Goal: Transaction & Acquisition: Subscribe to service/newsletter

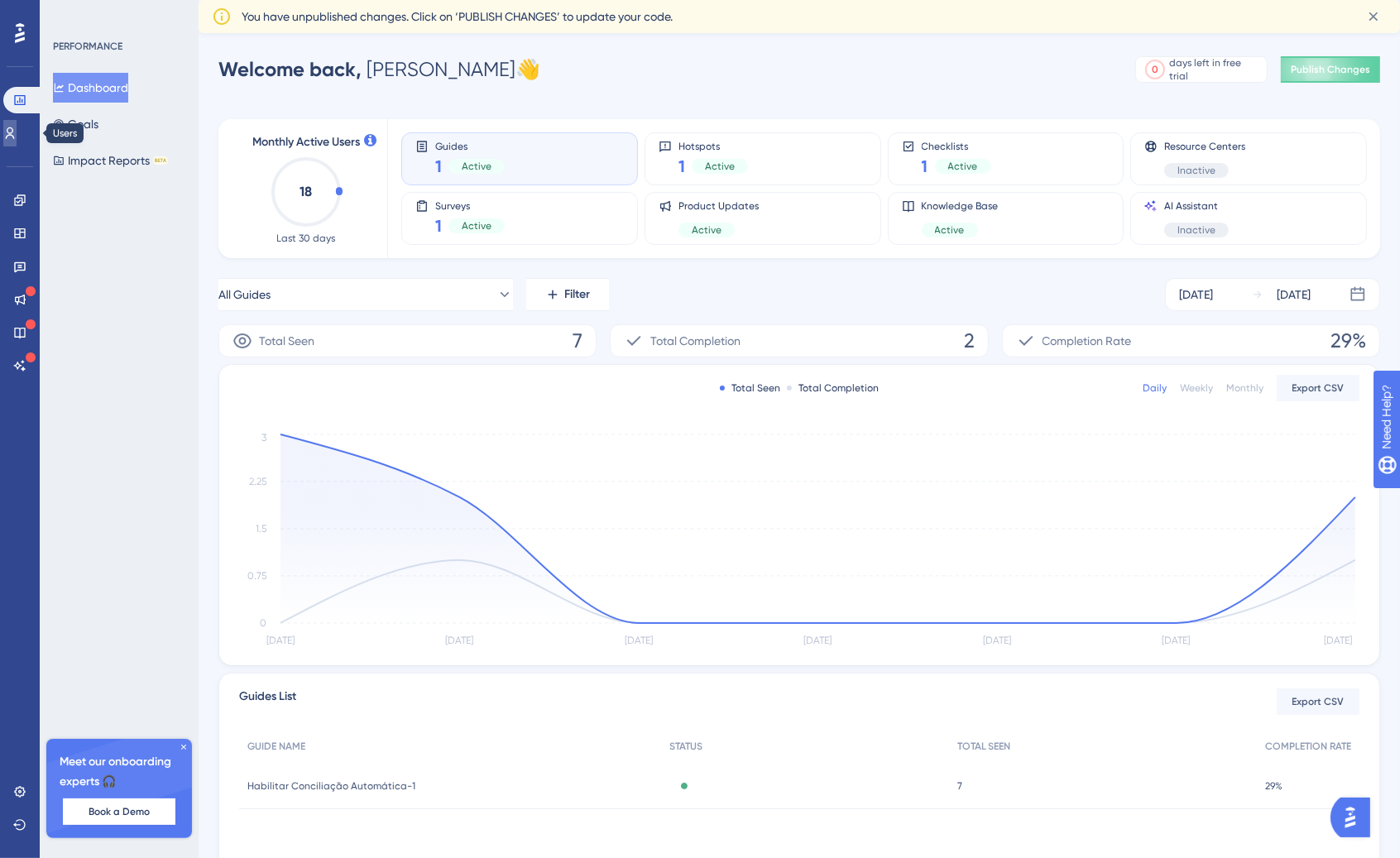
click at [17, 134] on link at bounding box center [9, 133] width 13 height 27
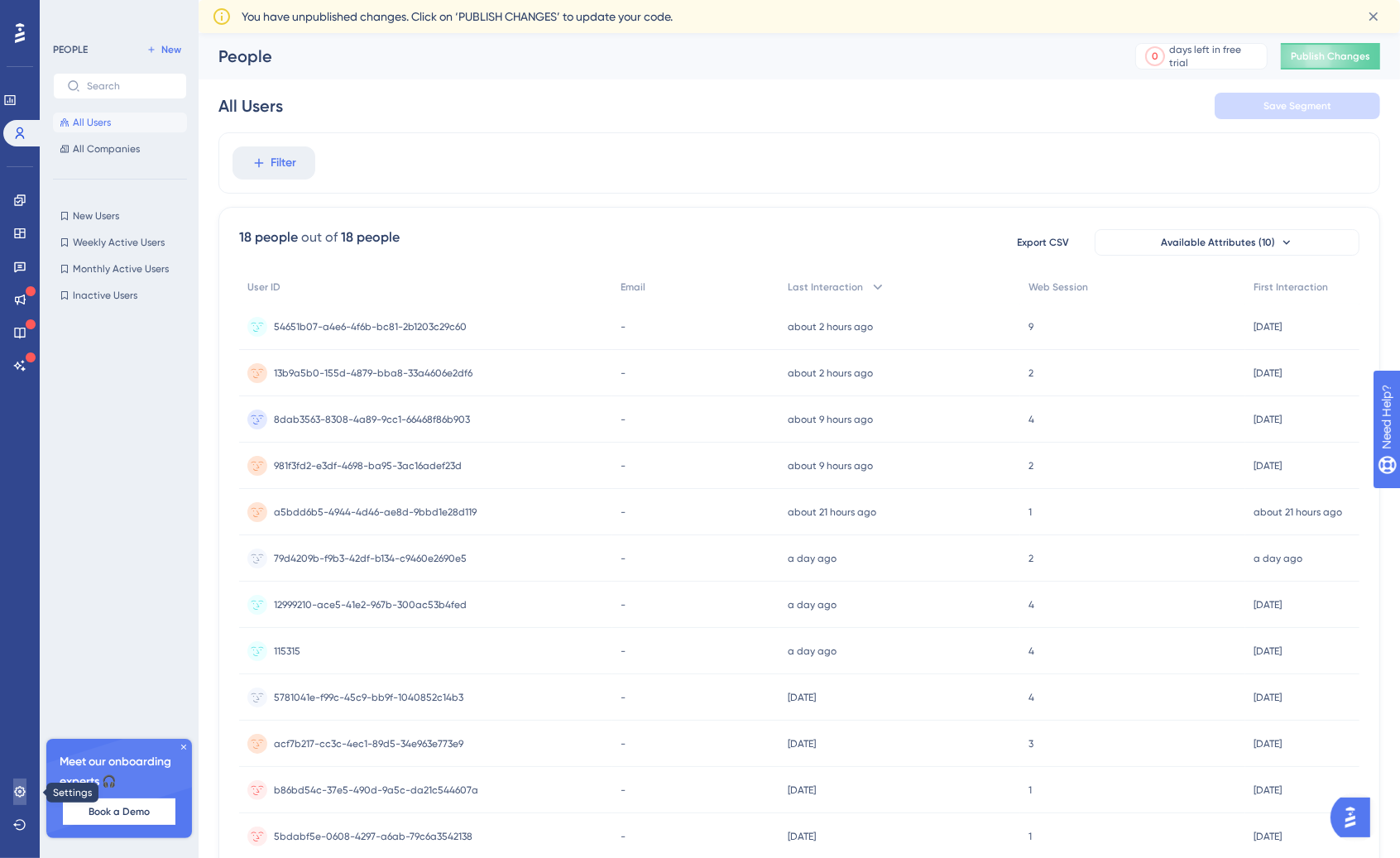
click at [17, 788] on icon at bounding box center [19, 791] width 11 height 11
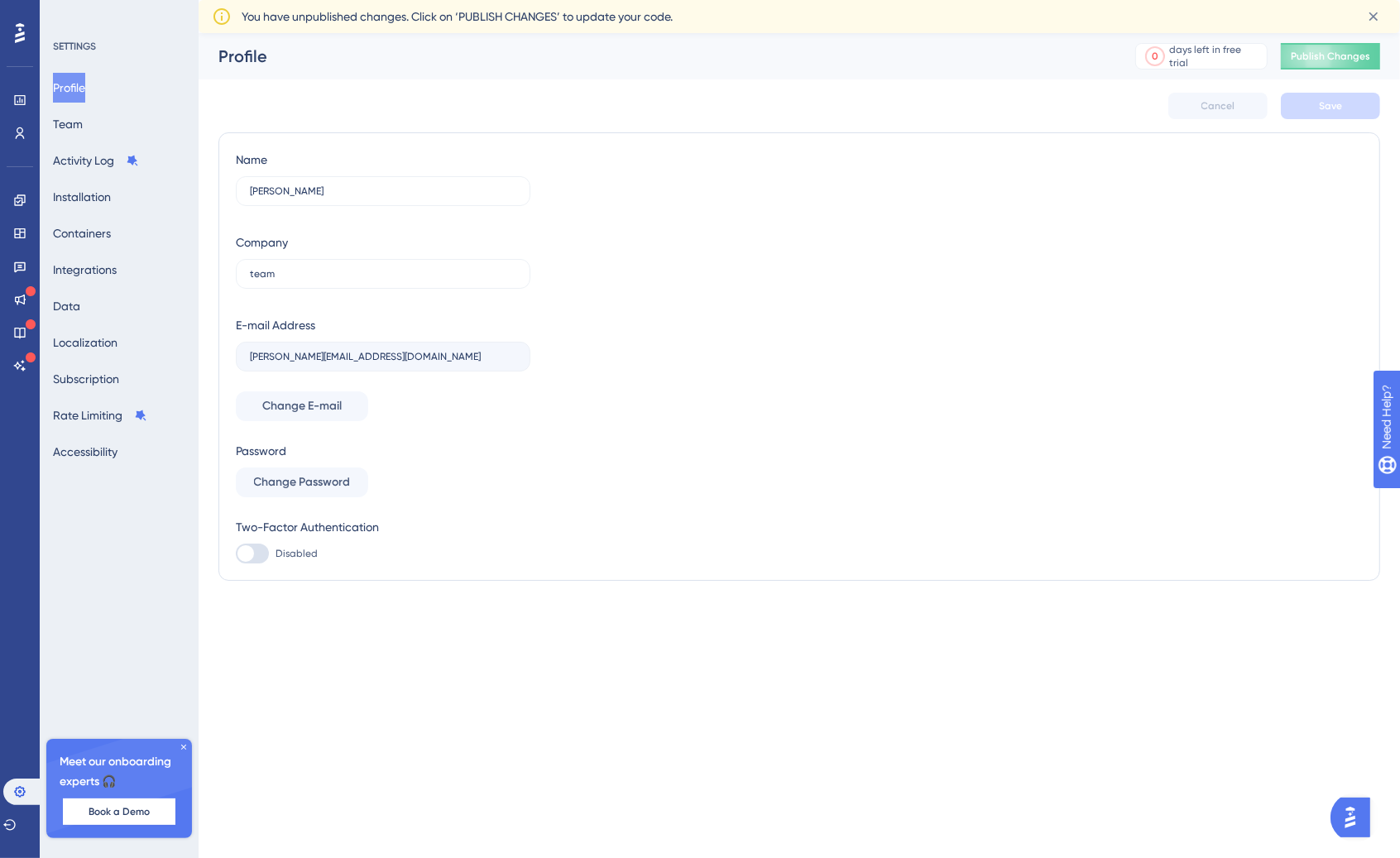
click at [161, 629] on img at bounding box center [130, 638] width 256 height 256
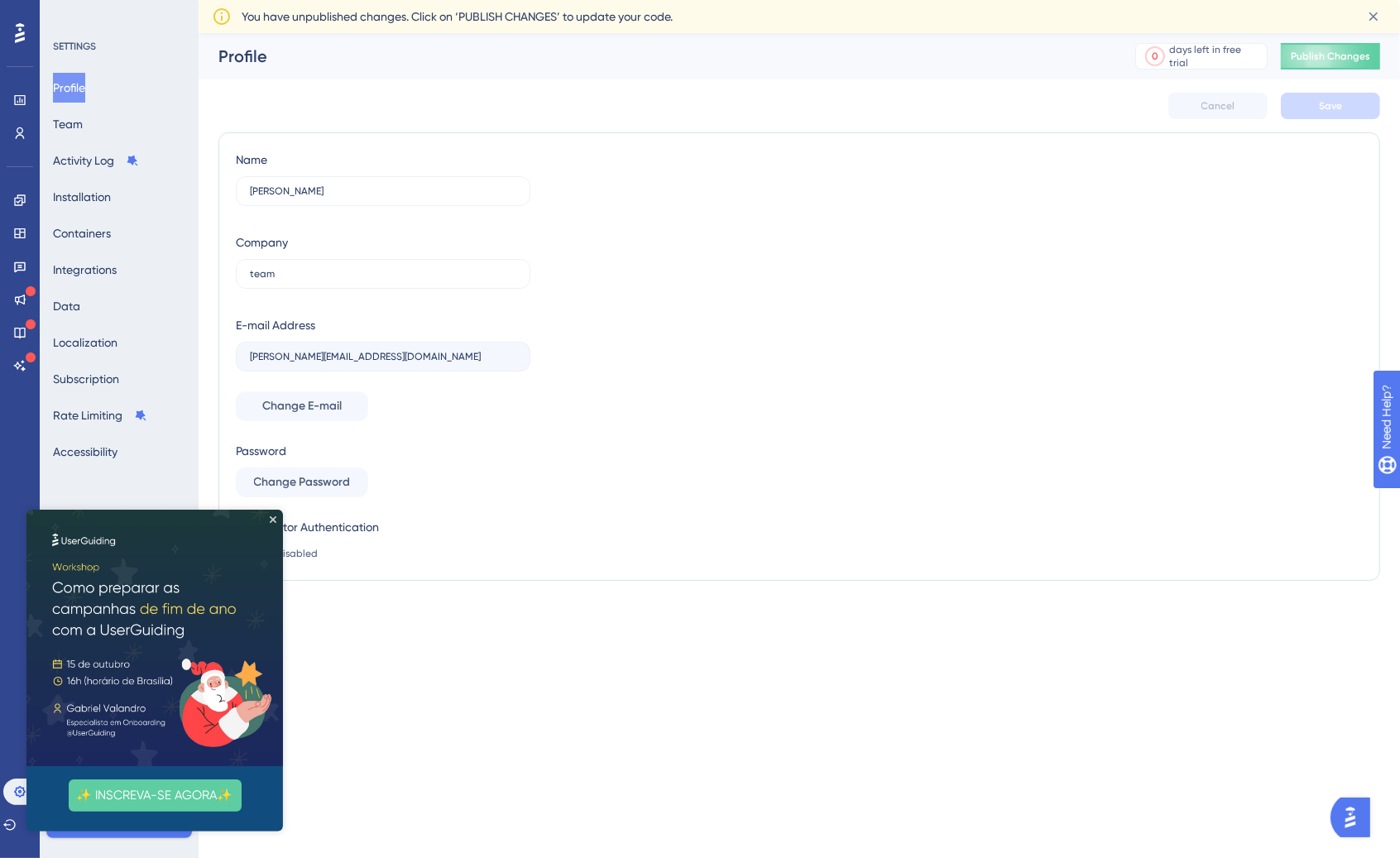
click at [257, 520] on img at bounding box center [155, 637] width 256 height 256
click at [274, 518] on icon "Close Preview" at bounding box center [273, 518] width 7 height 7
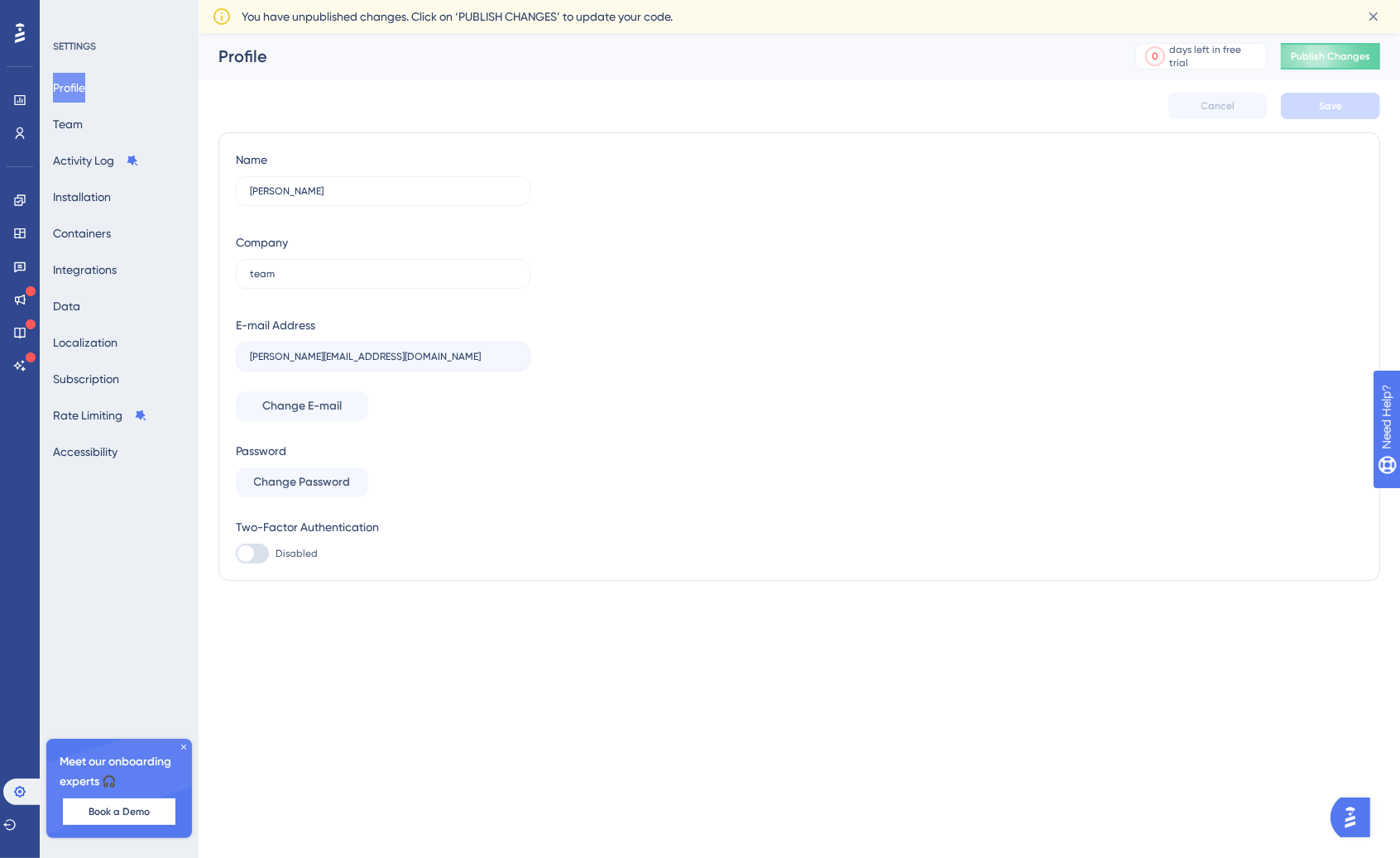
click at [182, 744] on icon at bounding box center [184, 747] width 10 height 10
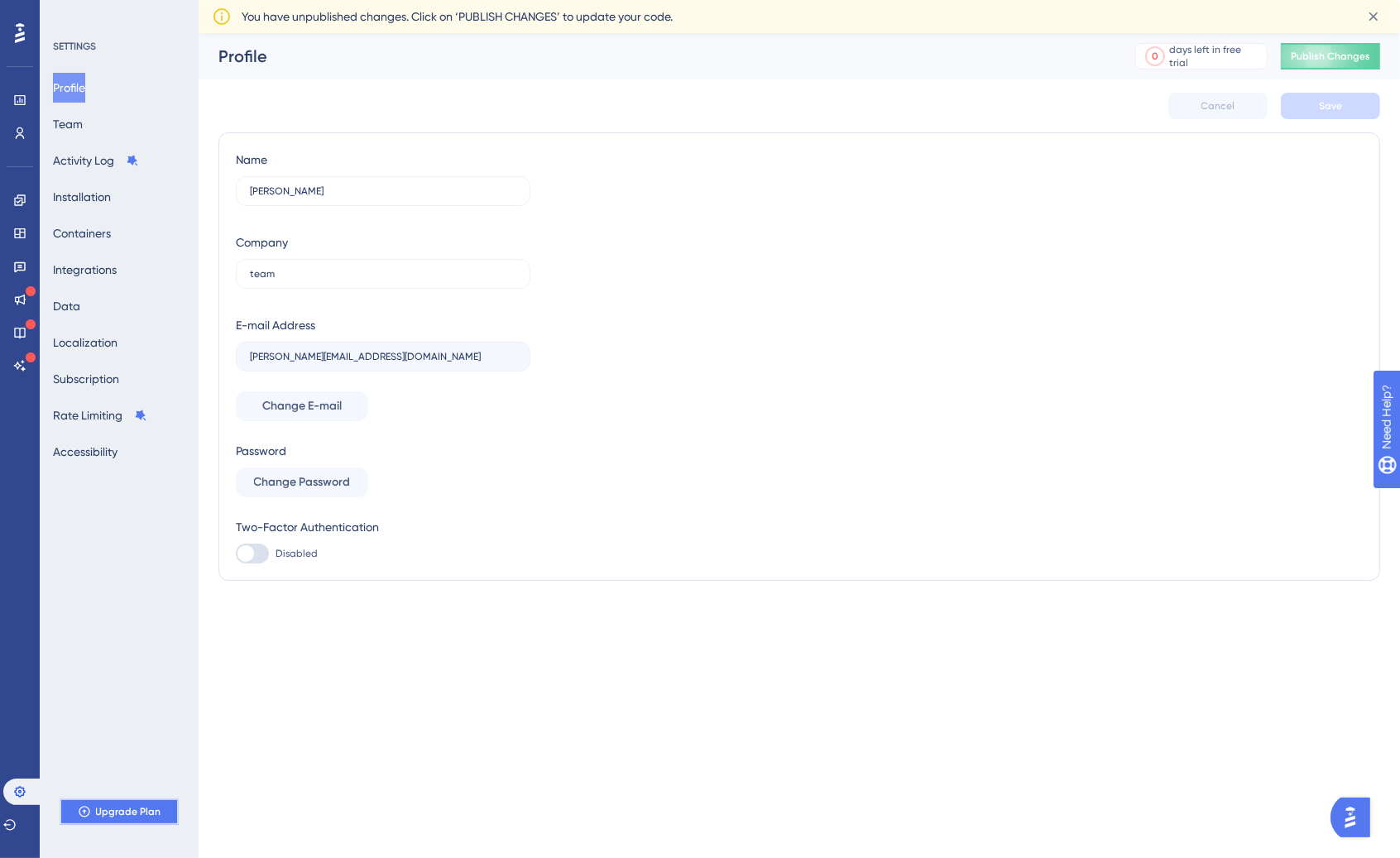
click at [141, 806] on span "Upgrade Plan" at bounding box center [129, 811] width 66 height 13
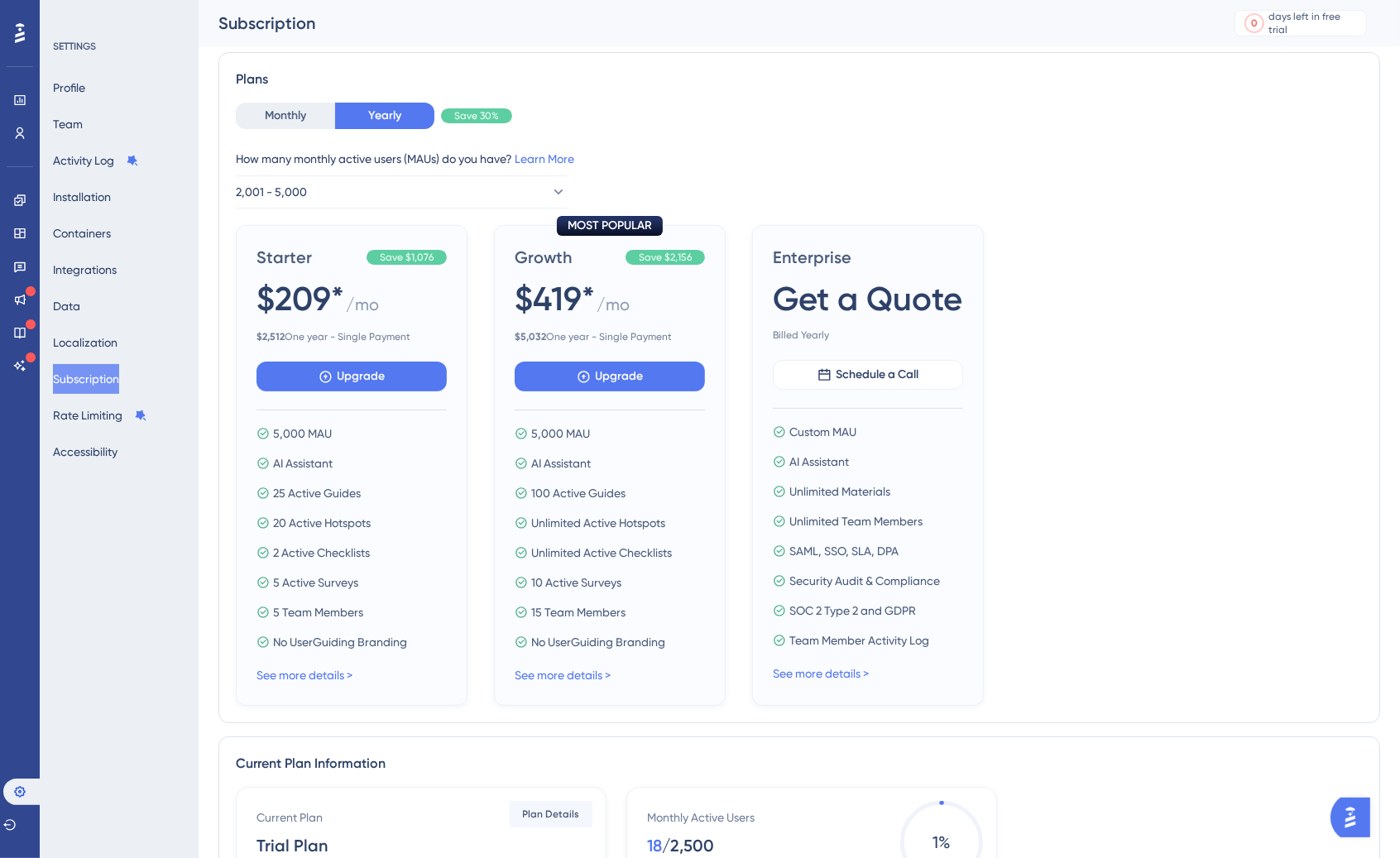
scroll to position [86, 0]
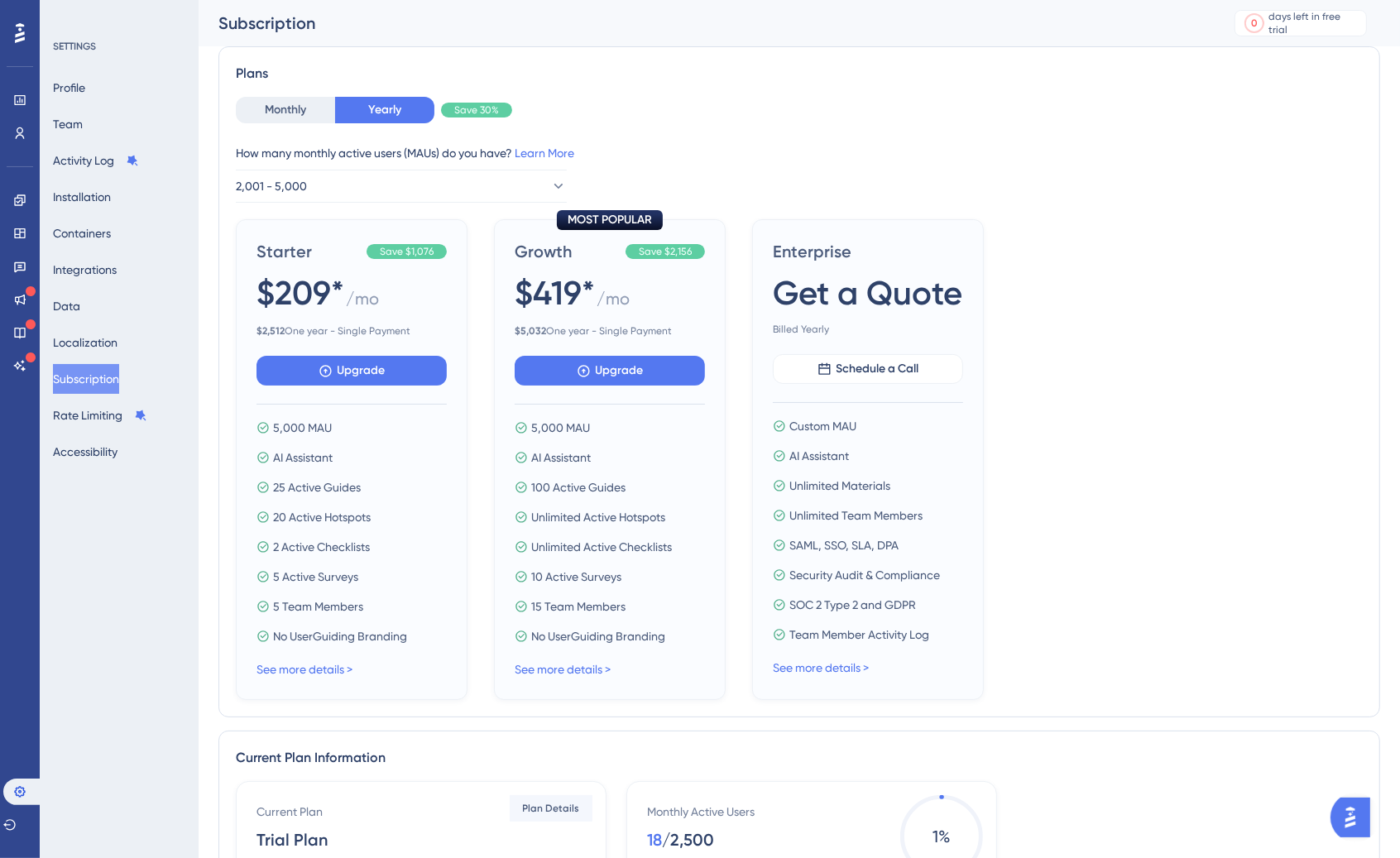
drag, startPoint x: 310, startPoint y: 261, endPoint x: 188, endPoint y: 175, distance: 149.3
click at [302, 258] on span "Starter" at bounding box center [308, 251] width 103 height 23
click at [132, 140] on div "Profile Team Activity Log Installation Containers Integrations Data Localizatio…" at bounding box center [119, 269] width 134 height 394
drag, startPoint x: 126, startPoint y: 123, endPoint x: 116, endPoint y: 123, distance: 10.0
click at [126, 123] on div "Profile Team Activity Log Installation Containers Integrations Data Localizatio…" at bounding box center [119, 269] width 134 height 394
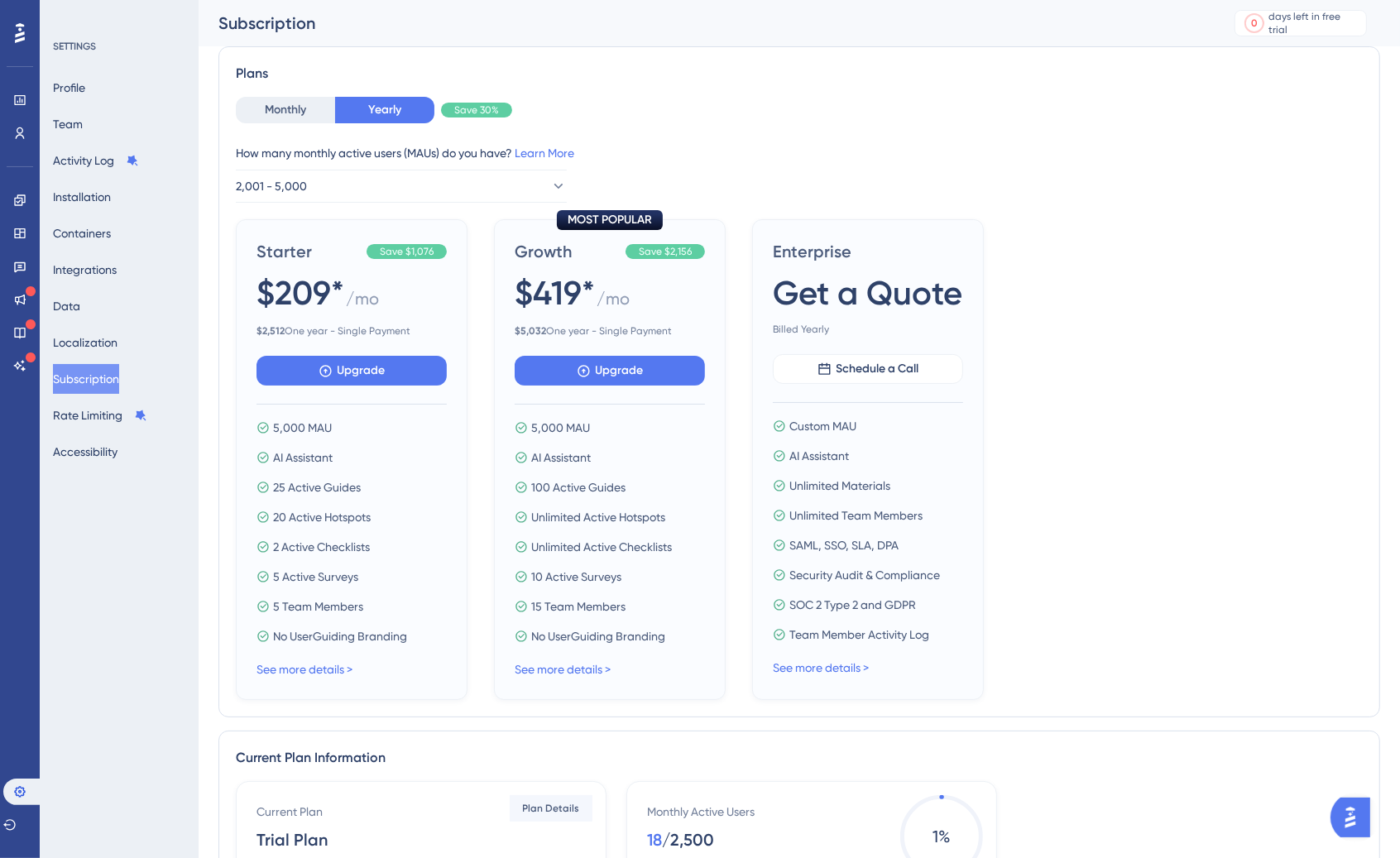
click at [101, 123] on div "Profile Team Activity Log Installation Containers Integrations Data Localizatio…" at bounding box center [119, 269] width 134 height 394
click at [77, 123] on button "Team" at bounding box center [68, 124] width 30 height 30
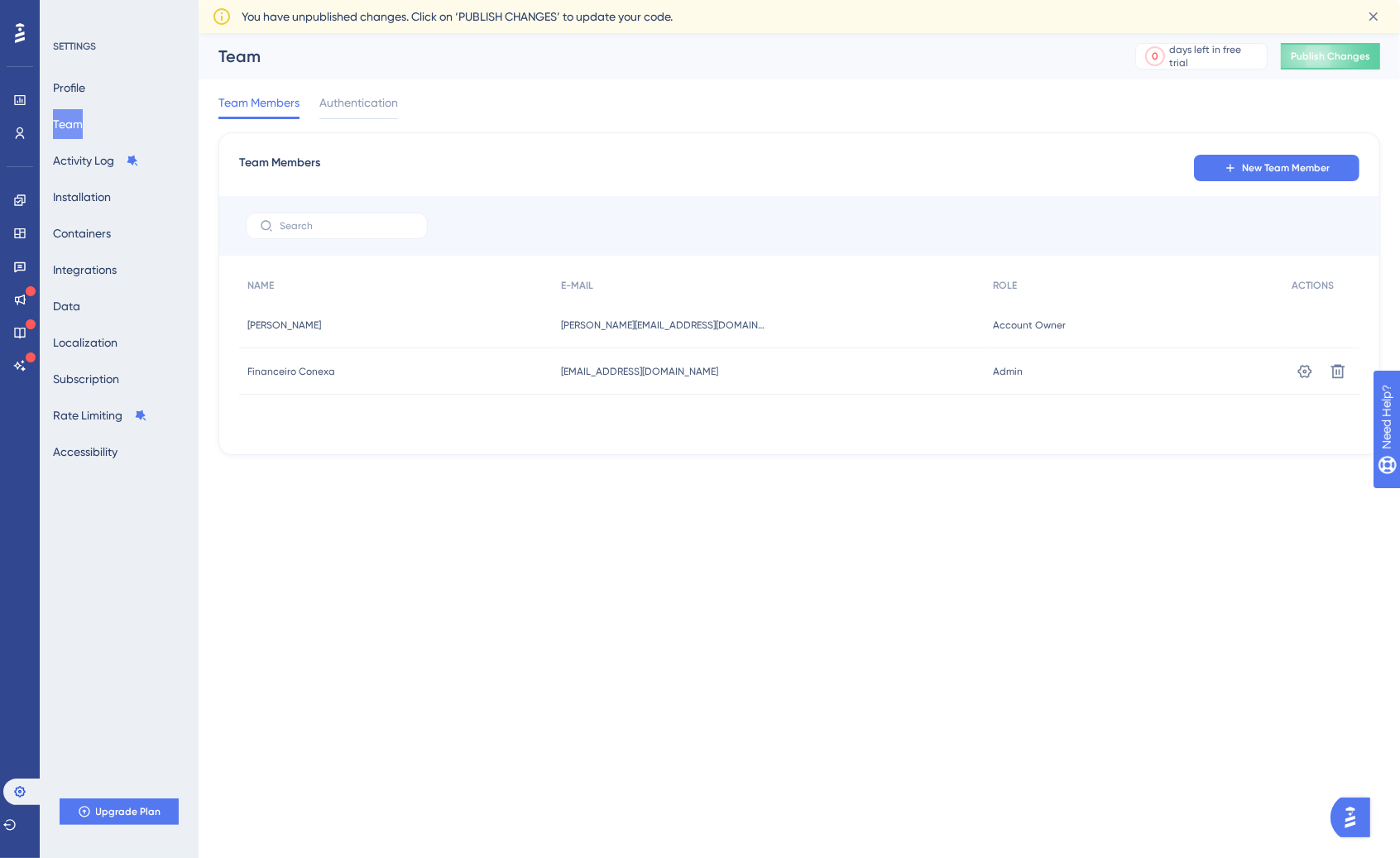
click at [1242, 155] on button "New Team Member" at bounding box center [1276, 168] width 166 height 27
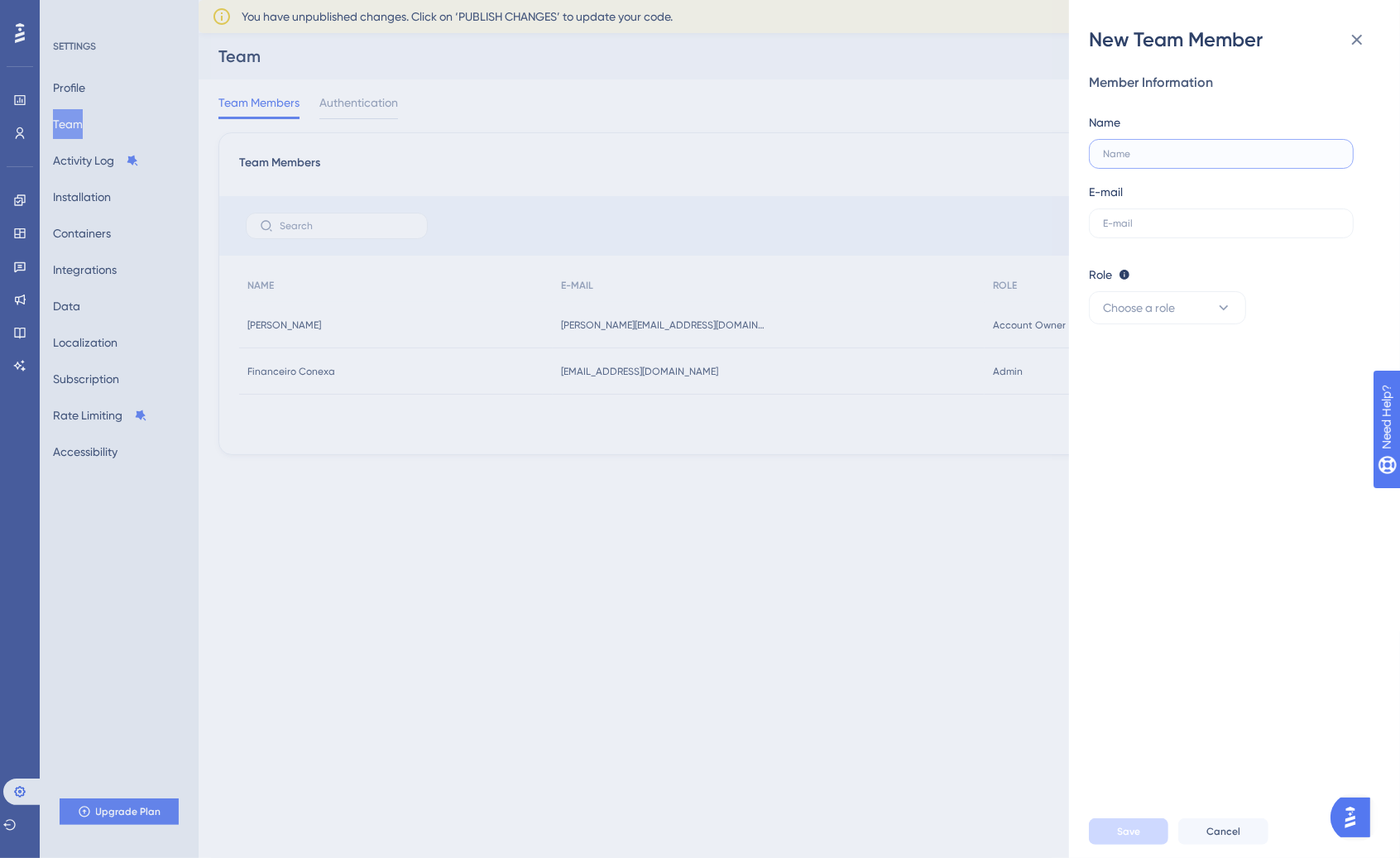
click at [1245, 156] on input "text" at bounding box center [1221, 154] width 236 height 12
type input "[PERSON_NAME]"
type input "[EMAIL_ADDRESS][DOMAIN_NAME]"
click at [1188, 303] on button "Choose a role" at bounding box center [1167, 307] width 157 height 33
click at [1145, 361] on span "Admin" at bounding box center [1130, 358] width 34 height 20
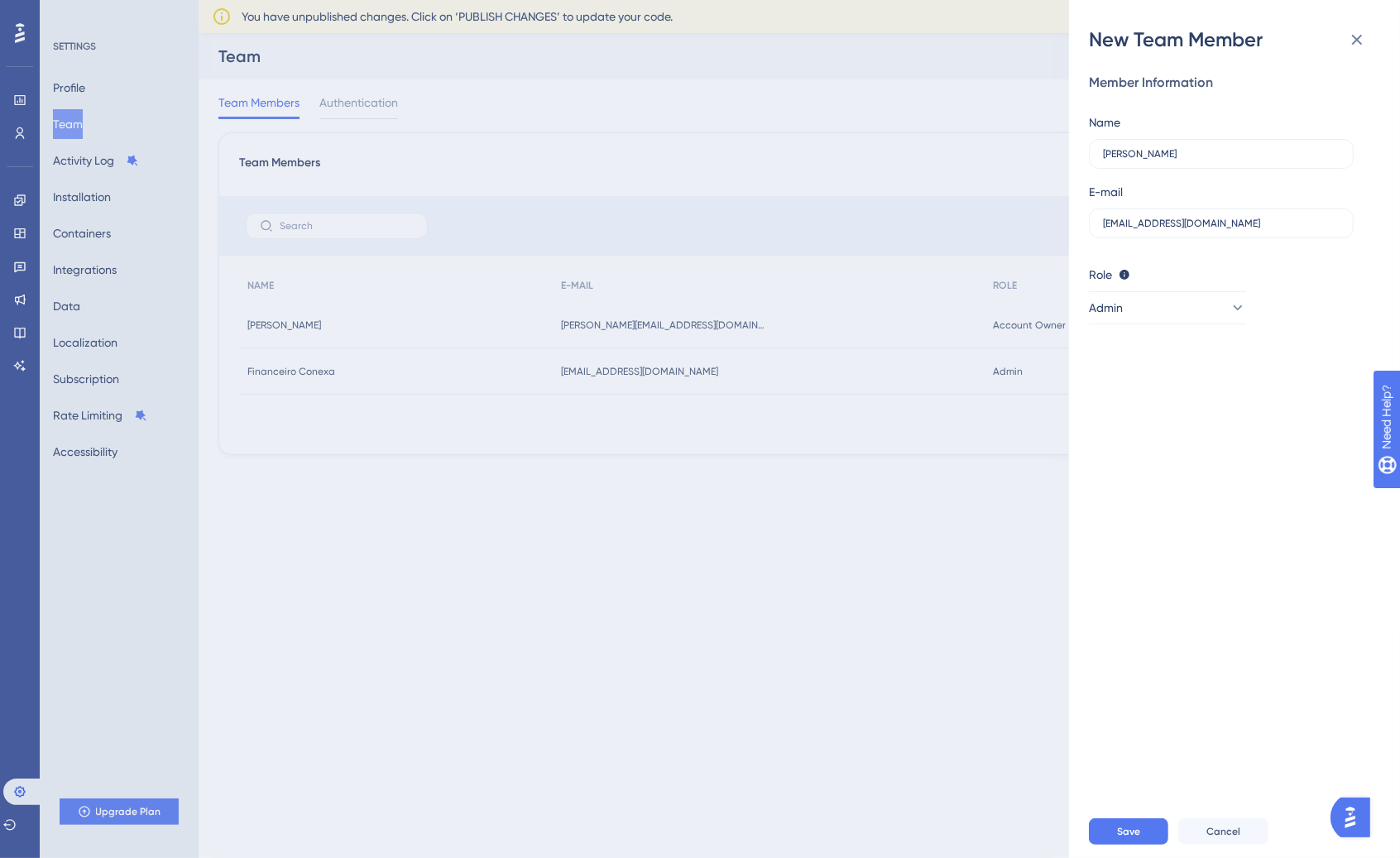
click at [1129, 389] on div "Member Information Name [PERSON_NAME] E-mail [EMAIL_ADDRESS][DOMAIN_NAME] Role …" at bounding box center [1240, 428] width 305 height 752
click at [1148, 824] on button "Save" at bounding box center [1128, 831] width 79 height 27
click at [1146, 823] on button "Save" at bounding box center [1128, 831] width 79 height 27
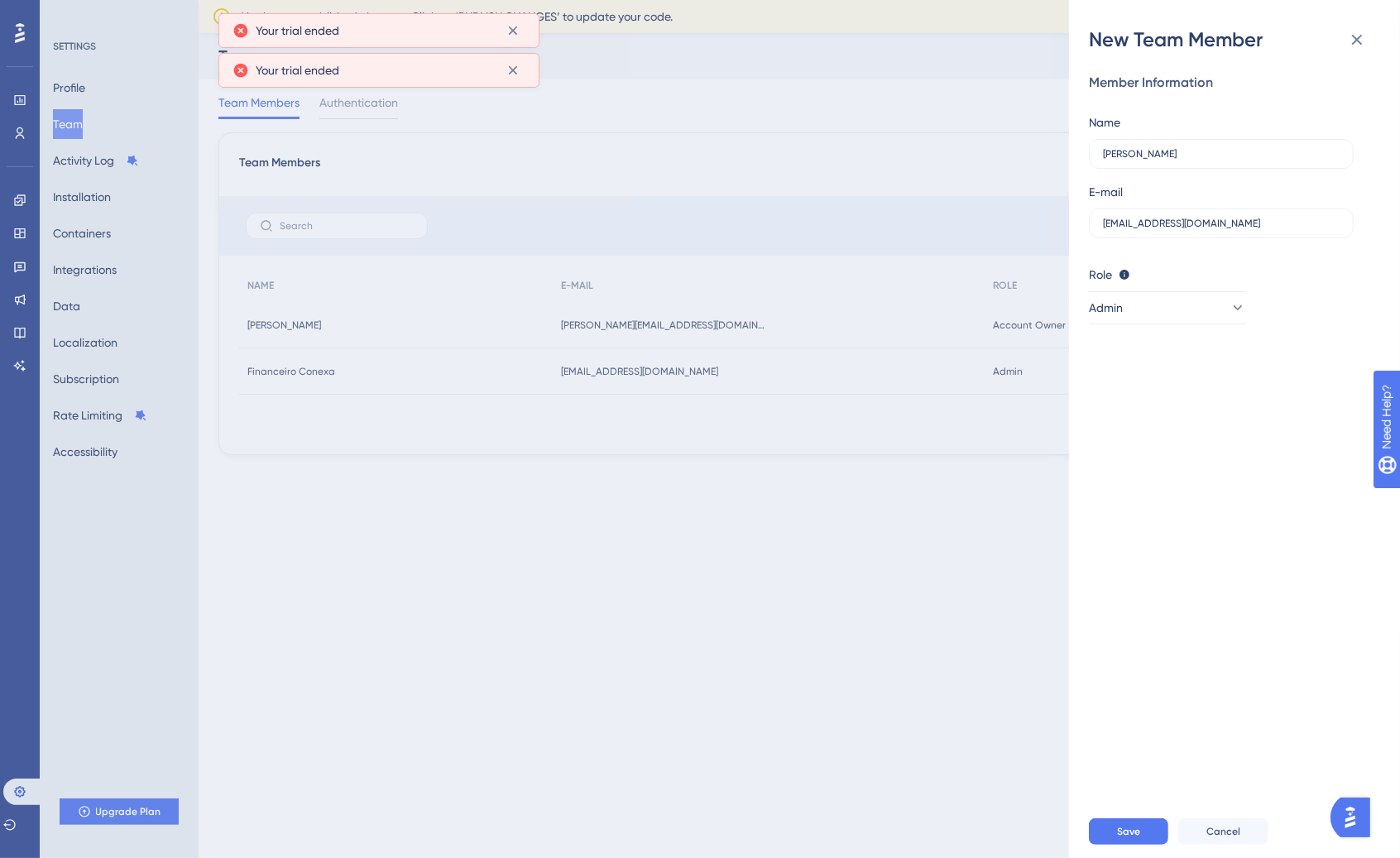
click at [788, 359] on div "New Team Member Member Information Name [PERSON_NAME] E-mail [EMAIL_ADDRESS][DO…" at bounding box center [700, 429] width 1400 height 858
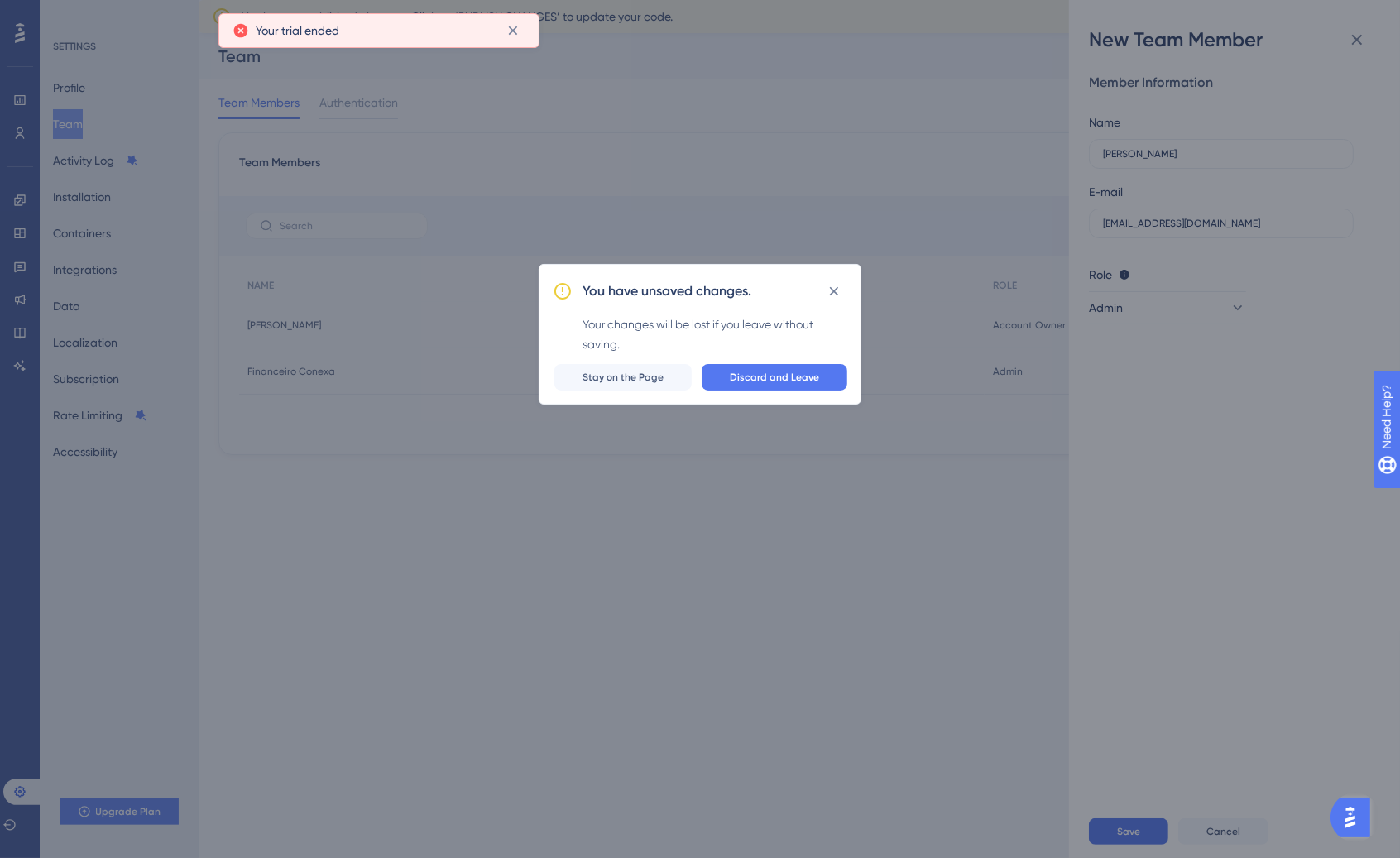
click at [781, 369] on button "Discard and Leave" at bounding box center [774, 377] width 146 height 27
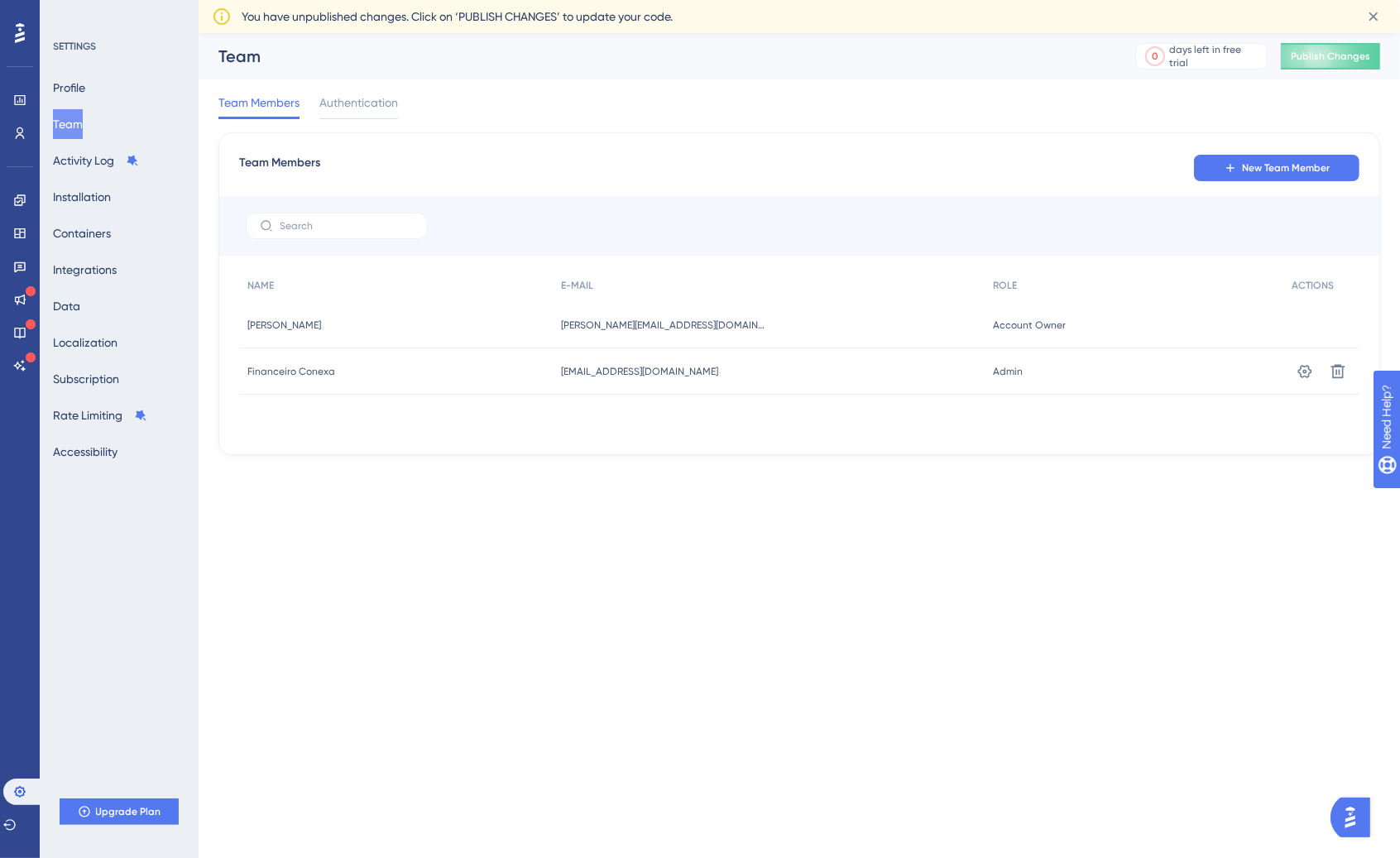
click at [713, 454] on div "Team Members New Team Member NAME E-MAIL ROLE ACTIONS [PERSON_NAME] [PERSON_NAM…" at bounding box center [799, 293] width 1162 height 323
click at [604, 374] on span "[EMAIL_ADDRESS][DOMAIN_NAME]" at bounding box center [639, 370] width 157 height 13
drag, startPoint x: 543, startPoint y: 364, endPoint x: 623, endPoint y: 374, distance: 80.6
click at [0, 0] on div "Financeiro Conexa Financeiro Conexa [EMAIL_ADDRESS][DOMAIN_NAME] [EMAIL_ADDRESS…" at bounding box center [0, 0] width 0 height 0
click at [729, 0] on html "Performance Users Engagement Widgets Feedback Product Updates Knowledge Base AI…" at bounding box center [700, 0] width 1400 height 0
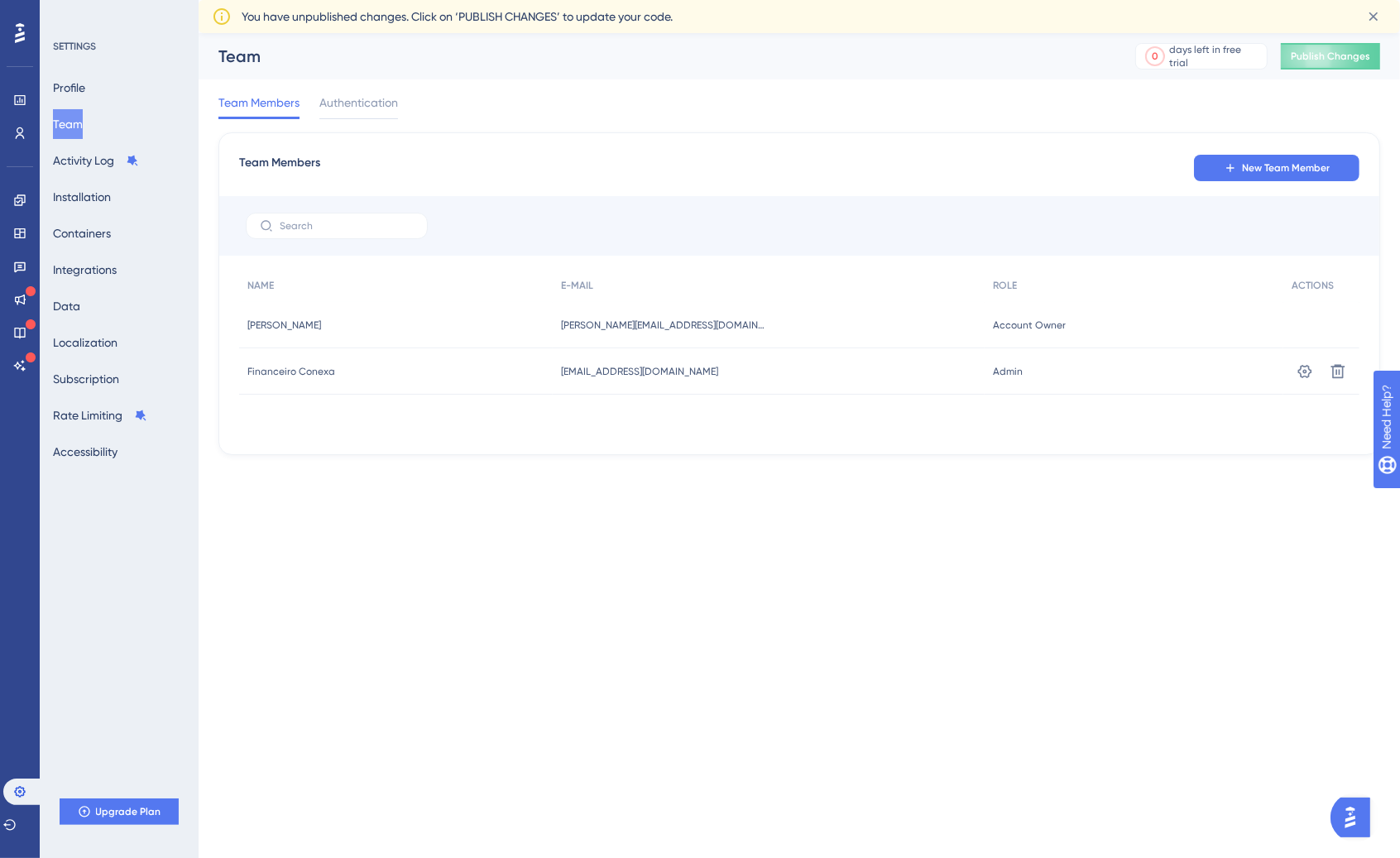
drag, startPoint x: 158, startPoint y: 826, endPoint x: 146, endPoint y: 810, distance: 20.0
click at [158, 826] on div "SETTINGS Profile Team Activity Log Installation Containers Integrations Data Lo…" at bounding box center [119, 429] width 159 height 858
click at [142, 804] on button "Upgrade Plan" at bounding box center [119, 811] width 119 height 27
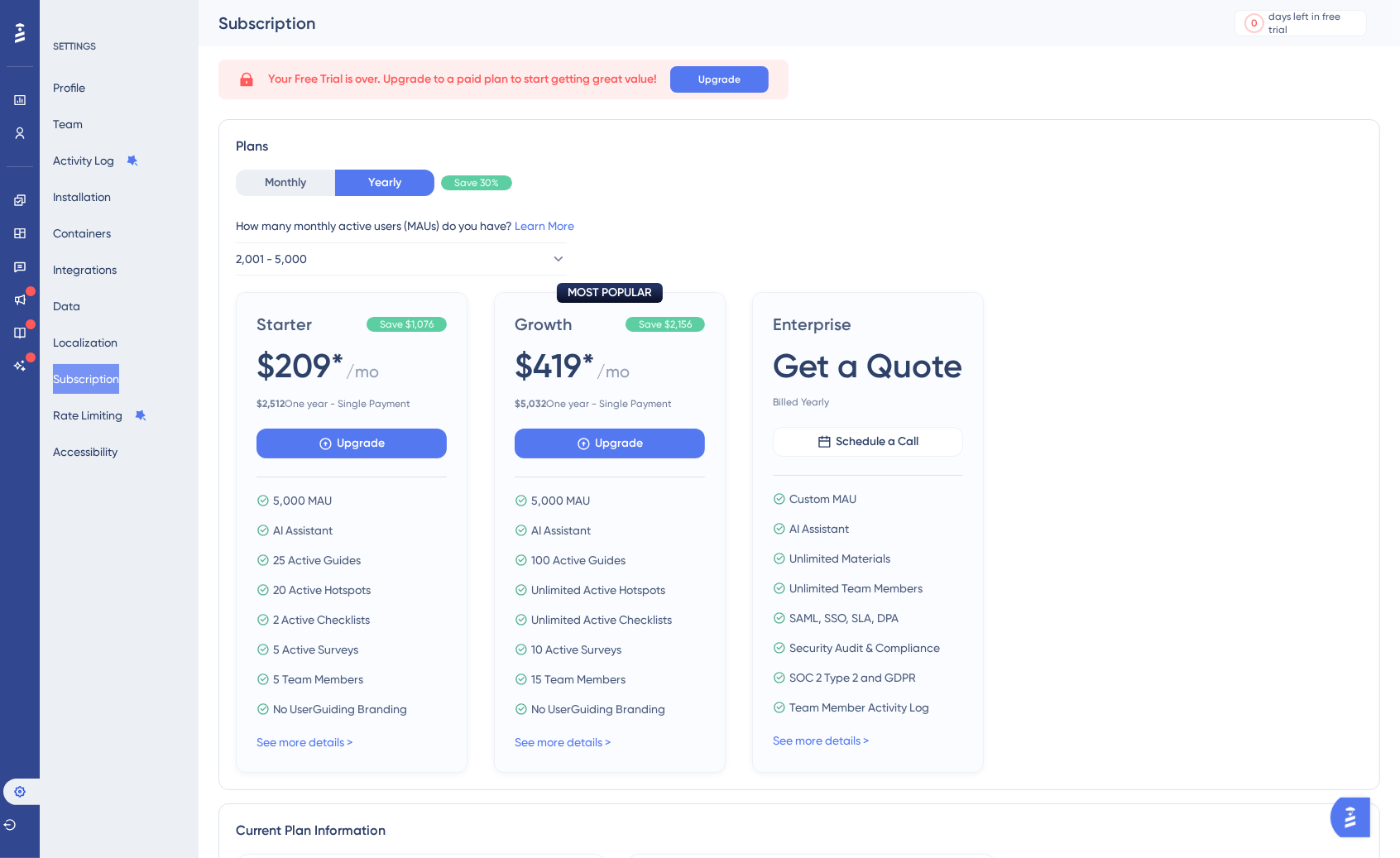
drag, startPoint x: 1067, startPoint y: 625, endPoint x: 873, endPoint y: 516, distance: 222.5
click at [1063, 625] on div "Starter Save $1,076 $209* / mo $ 2,512 One year - Single Payment Upgrade 5,000 …" at bounding box center [798, 532] width 1127 height 481
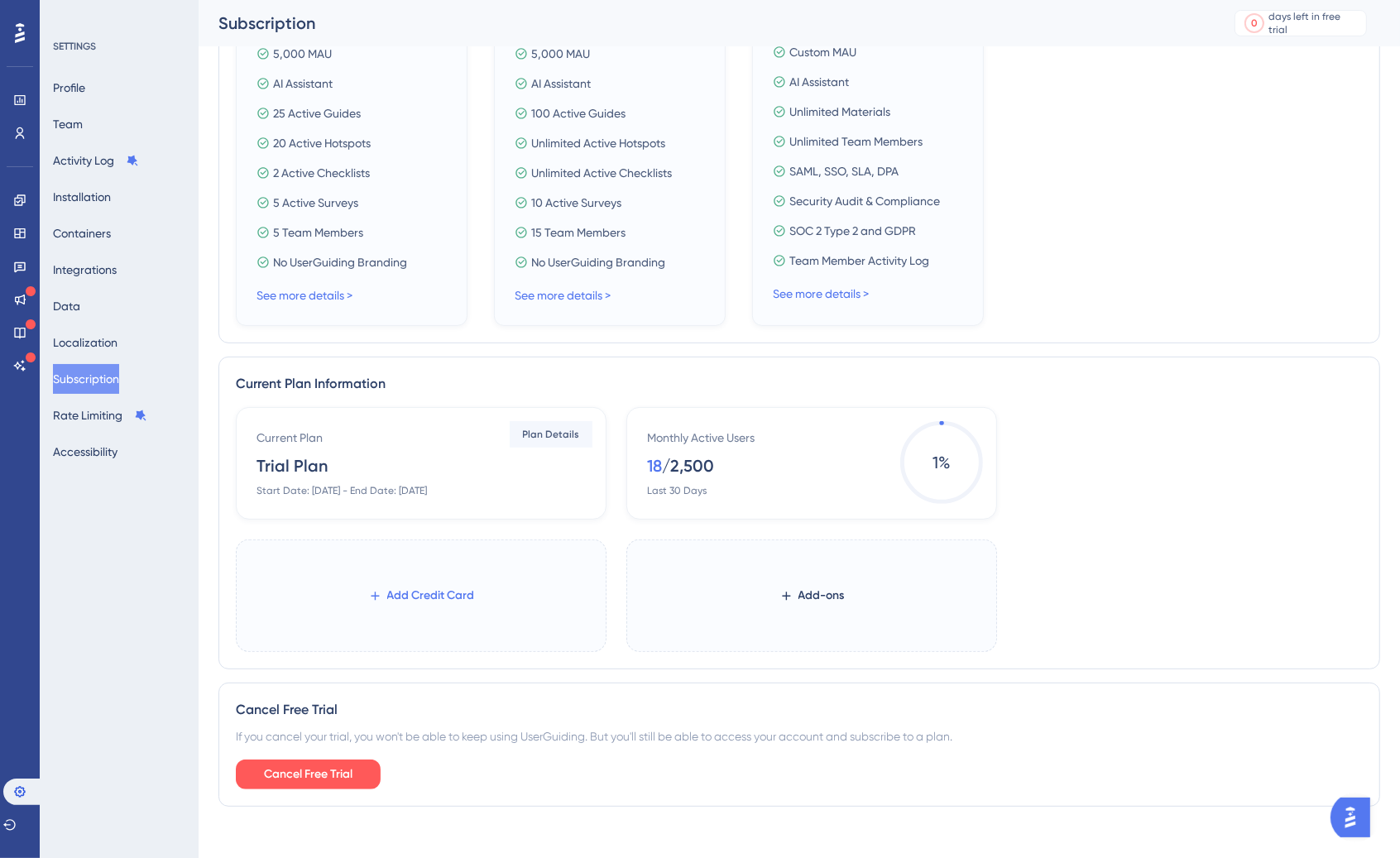
scroll to position [474, 0]
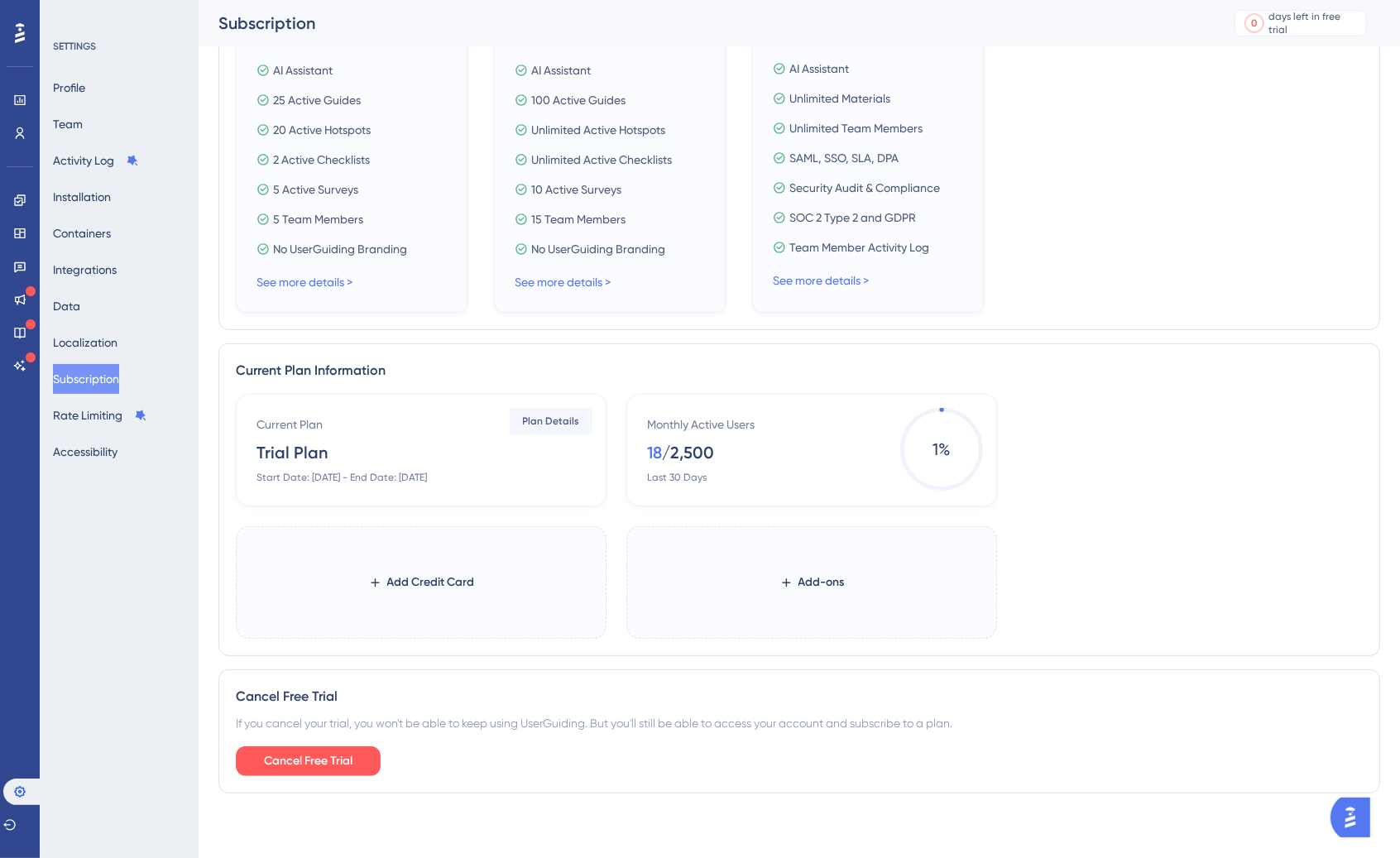
click at [162, 586] on div "SETTINGS Profile Team Activity Log Installation Containers Integrations Data Lo…" at bounding box center [119, 429] width 159 height 858
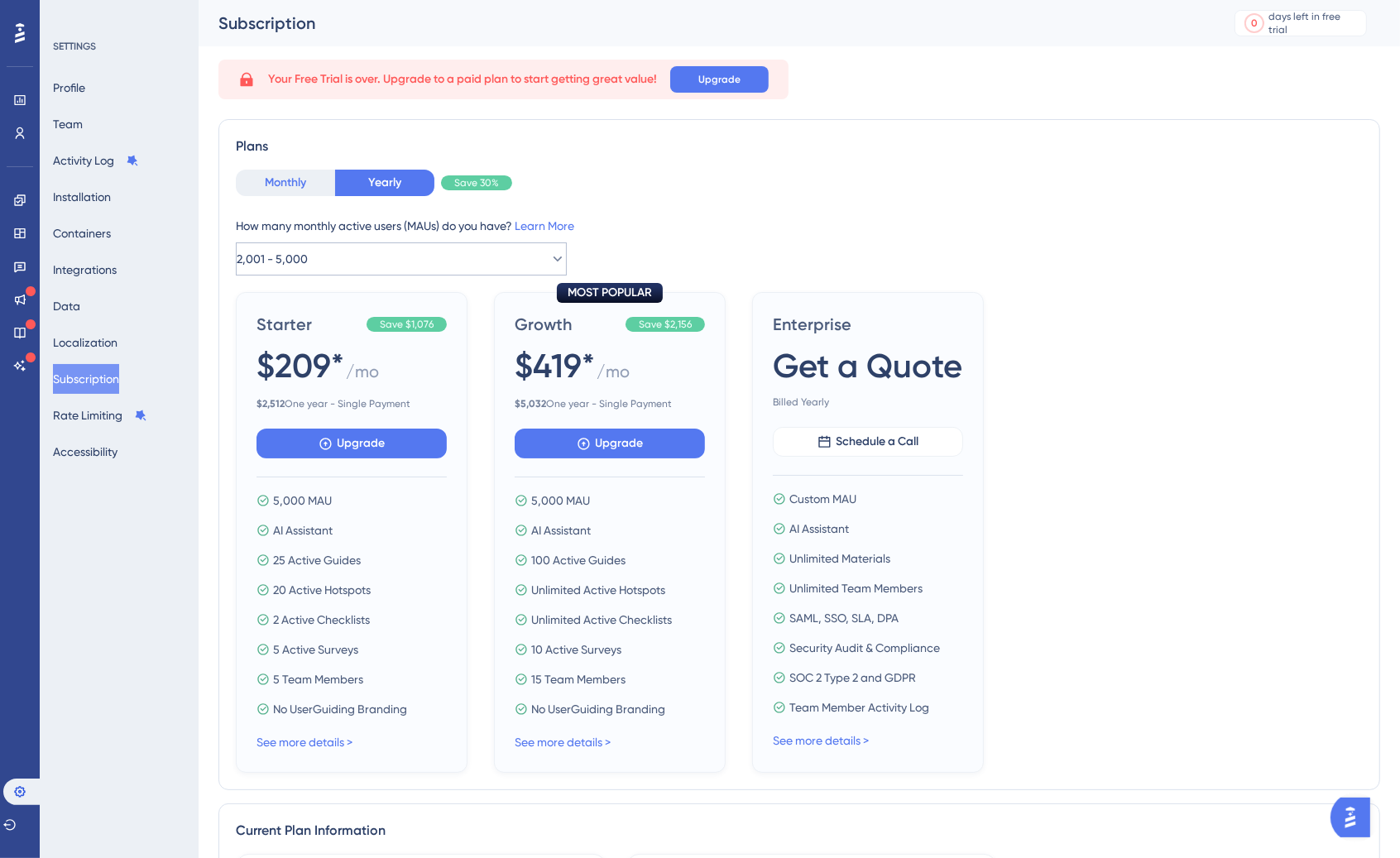
click at [312, 186] on button "Monthly" at bounding box center [285, 183] width 99 height 27
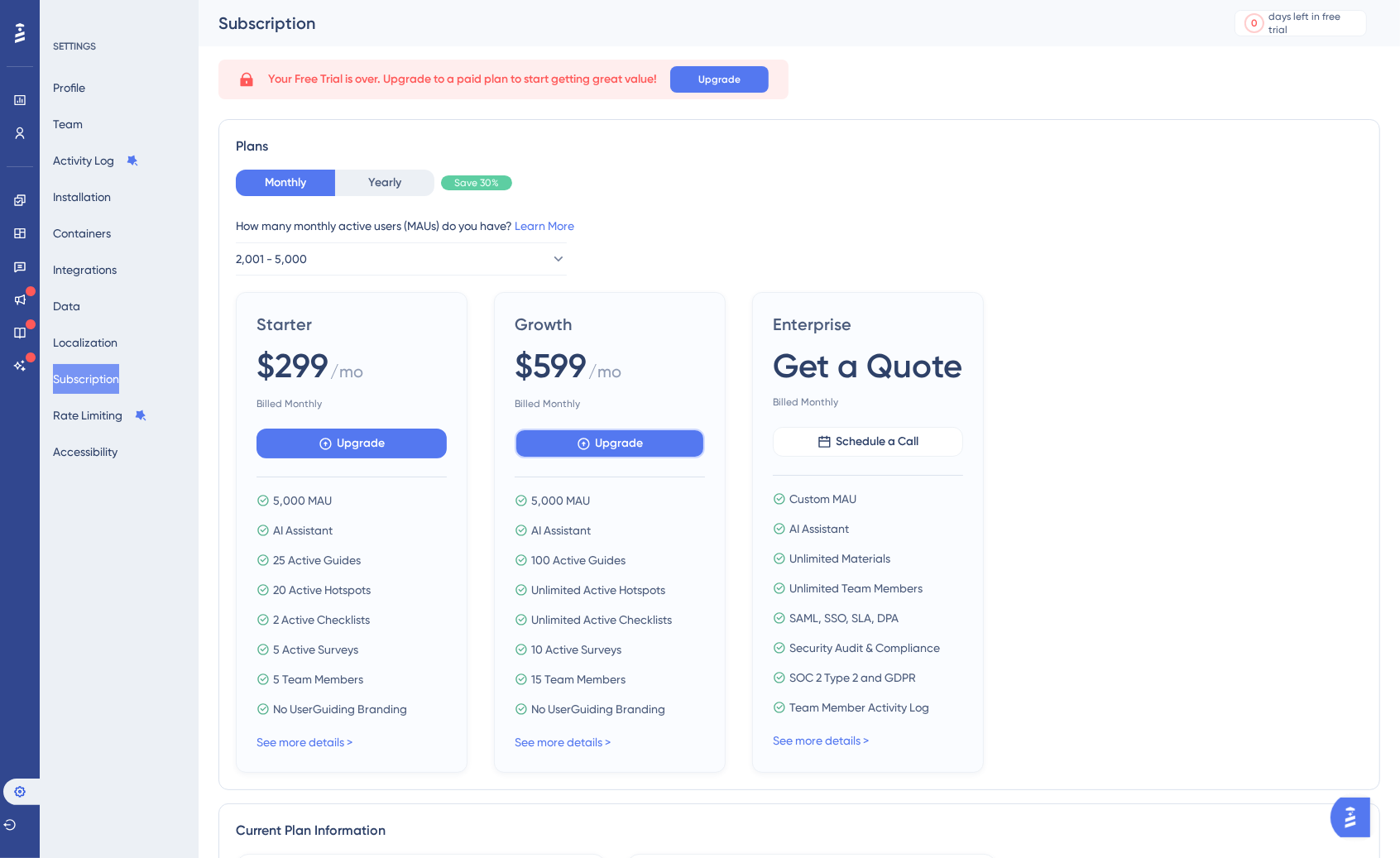
click at [603, 449] on span "Upgrade" at bounding box center [620, 444] width 48 height 20
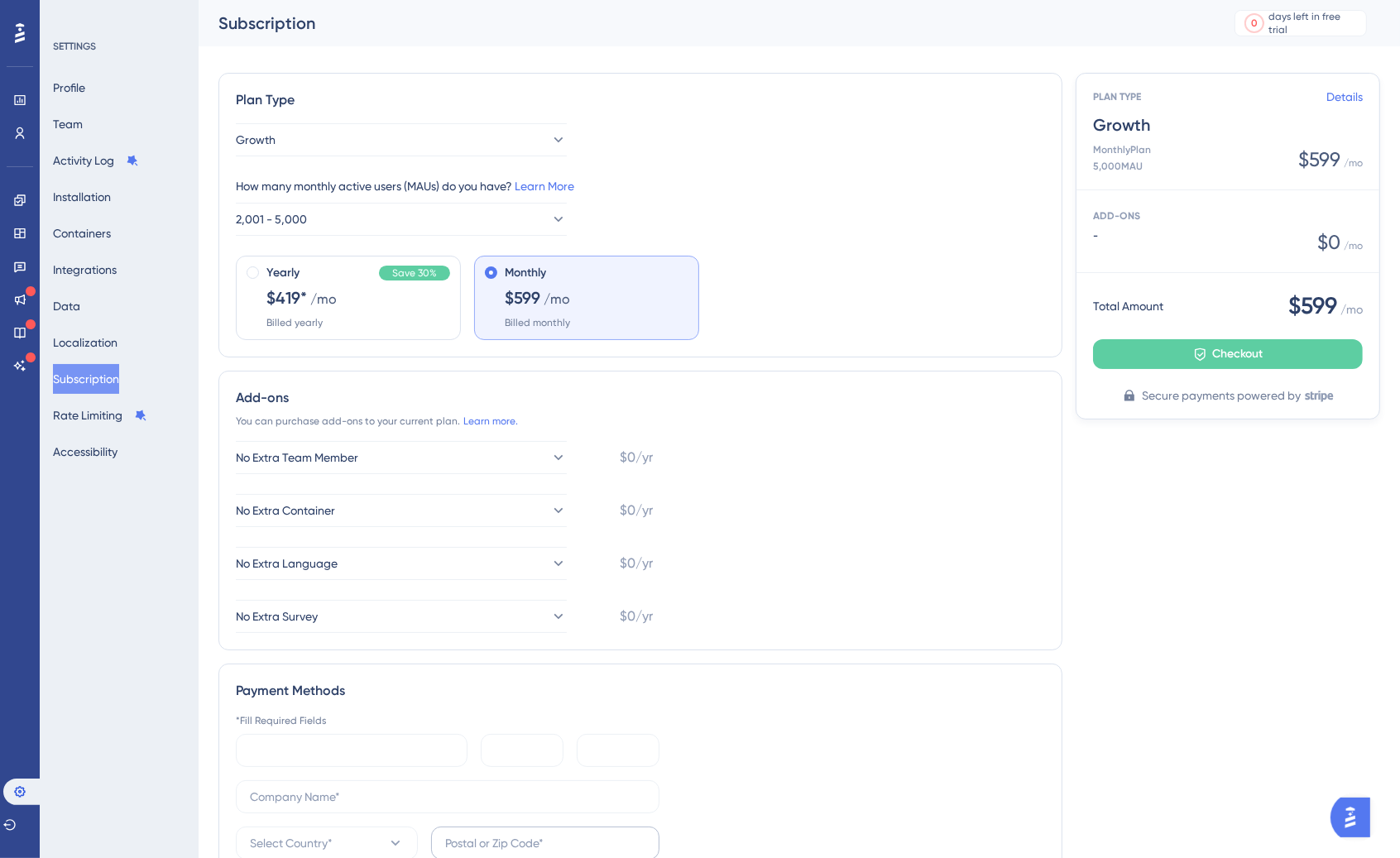
scroll to position [335, 0]
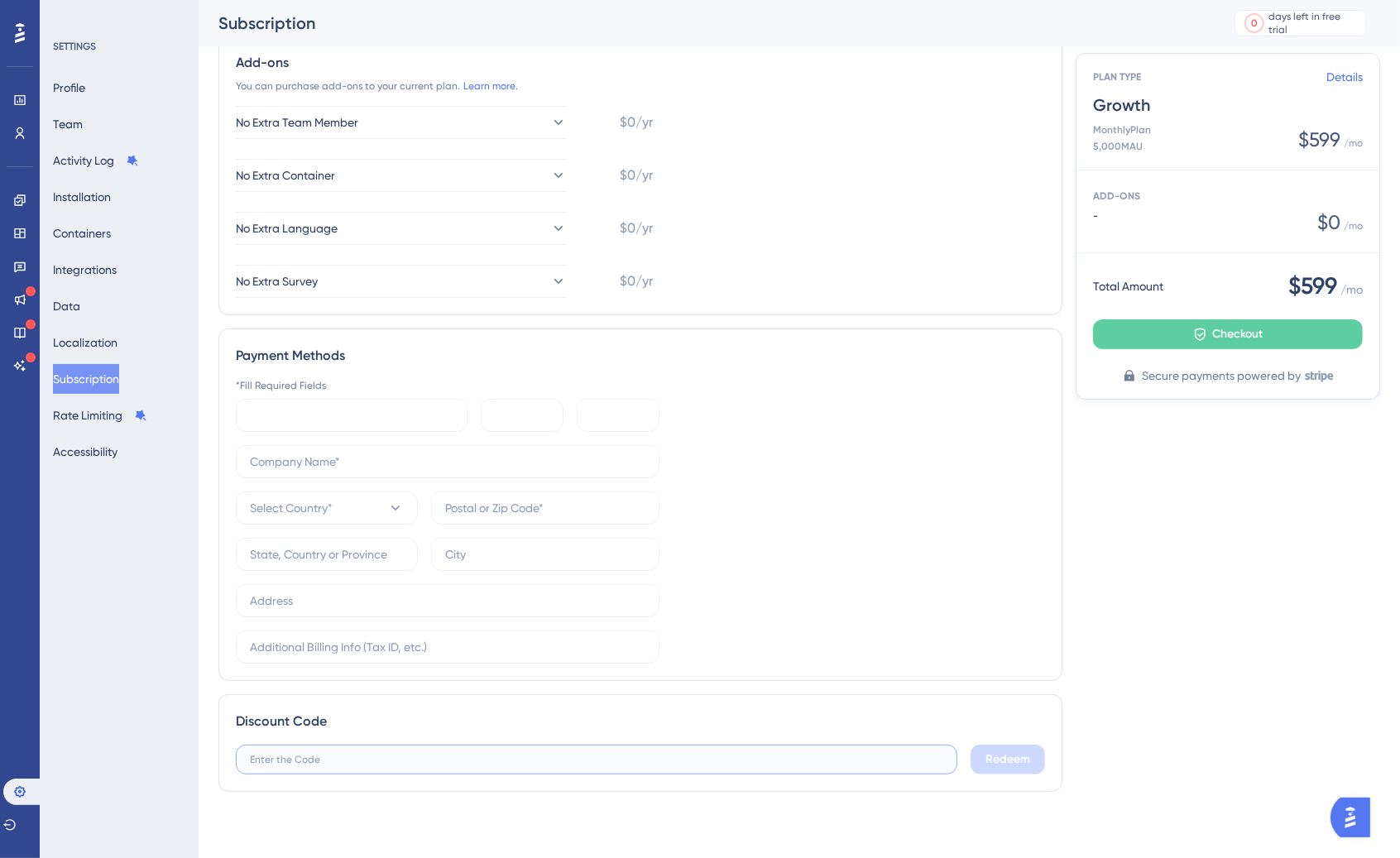
click at [445, 757] on input "text" at bounding box center [597, 760] width 693 height 12
click at [548, 766] on label at bounding box center [596, 760] width 722 height 30
click at [548, 766] on input "text" at bounding box center [597, 760] width 693 height 12
paste input "startupsummit50"
type input "startupsummit50"
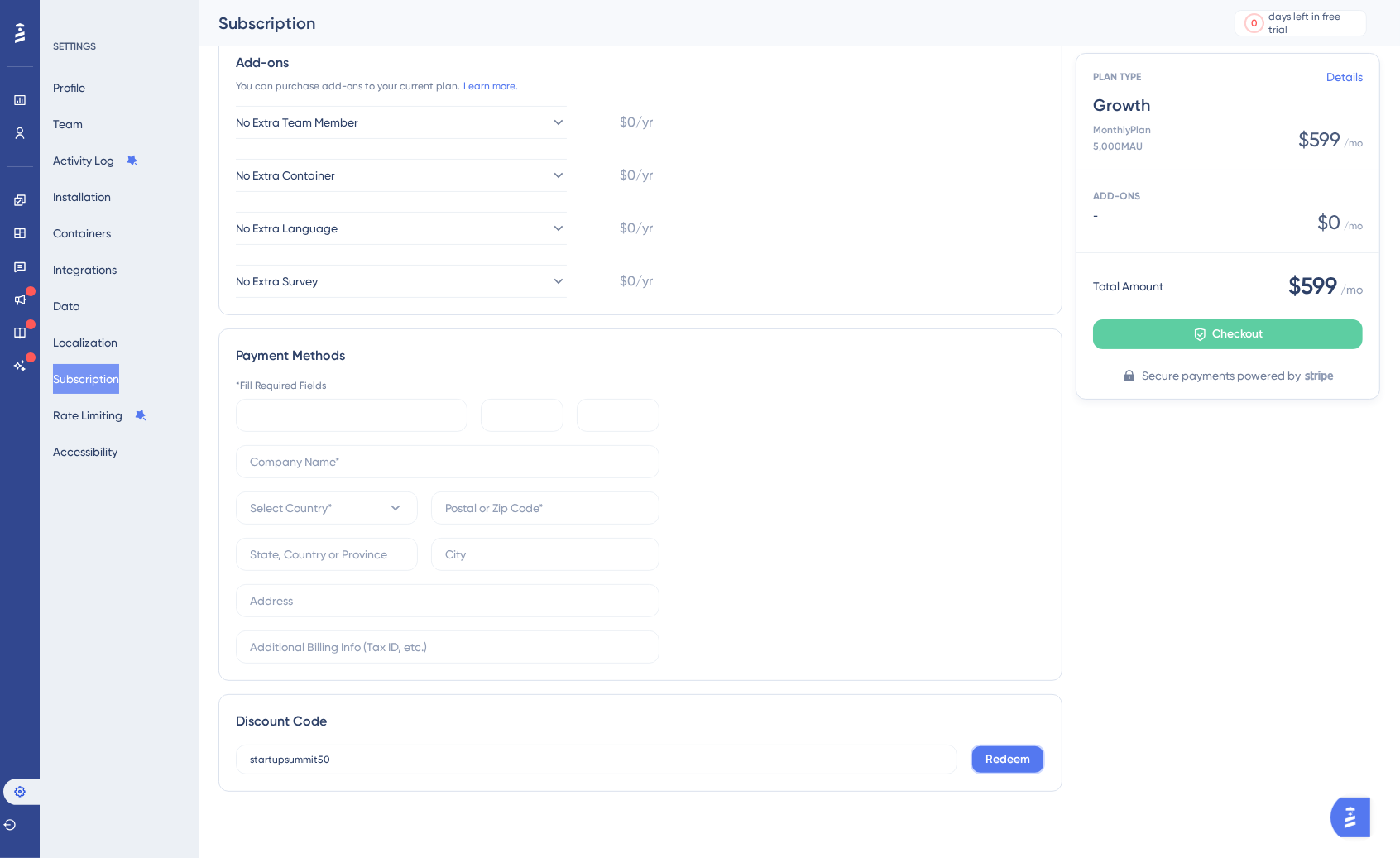
click at [981, 767] on button "Redeem" at bounding box center [1007, 760] width 74 height 30
